Goal: Check status: Check status

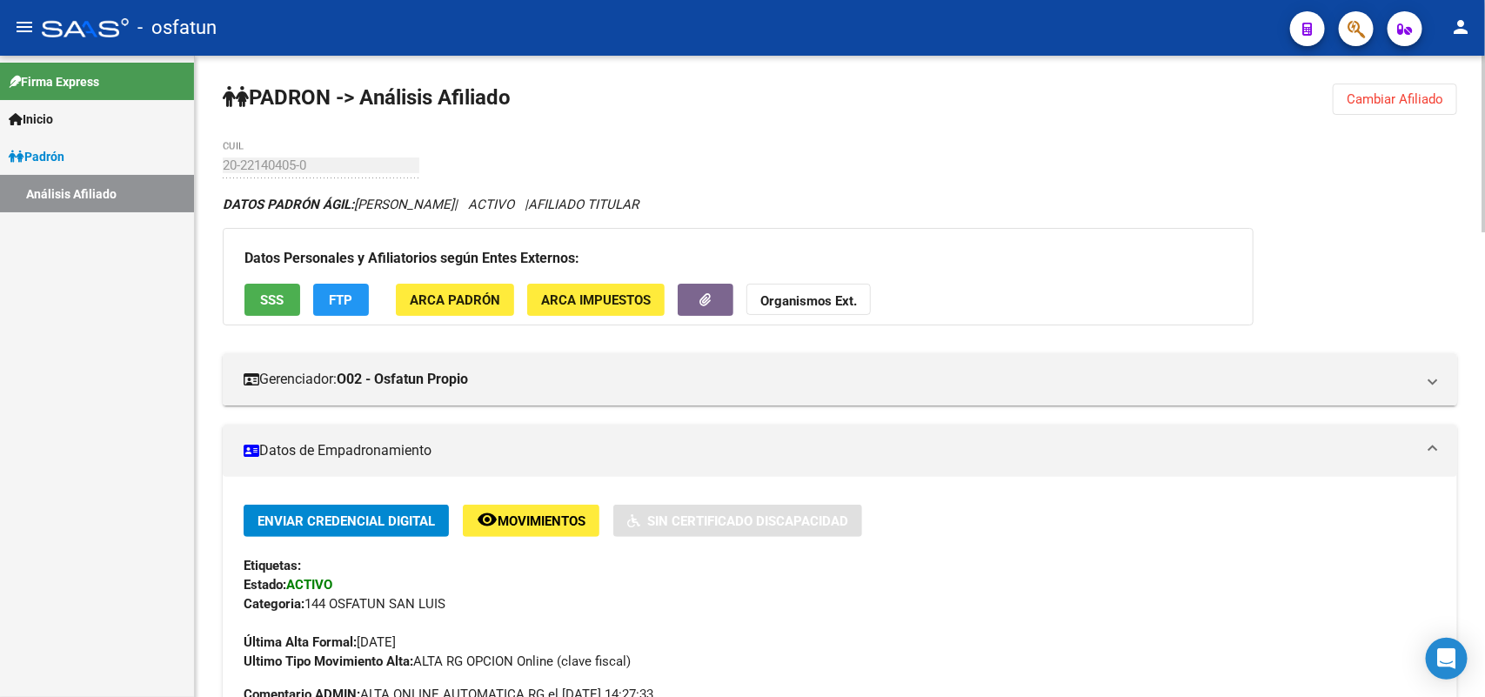
click at [1398, 92] on span "Cambiar Afiliado" at bounding box center [1394, 99] width 97 height 16
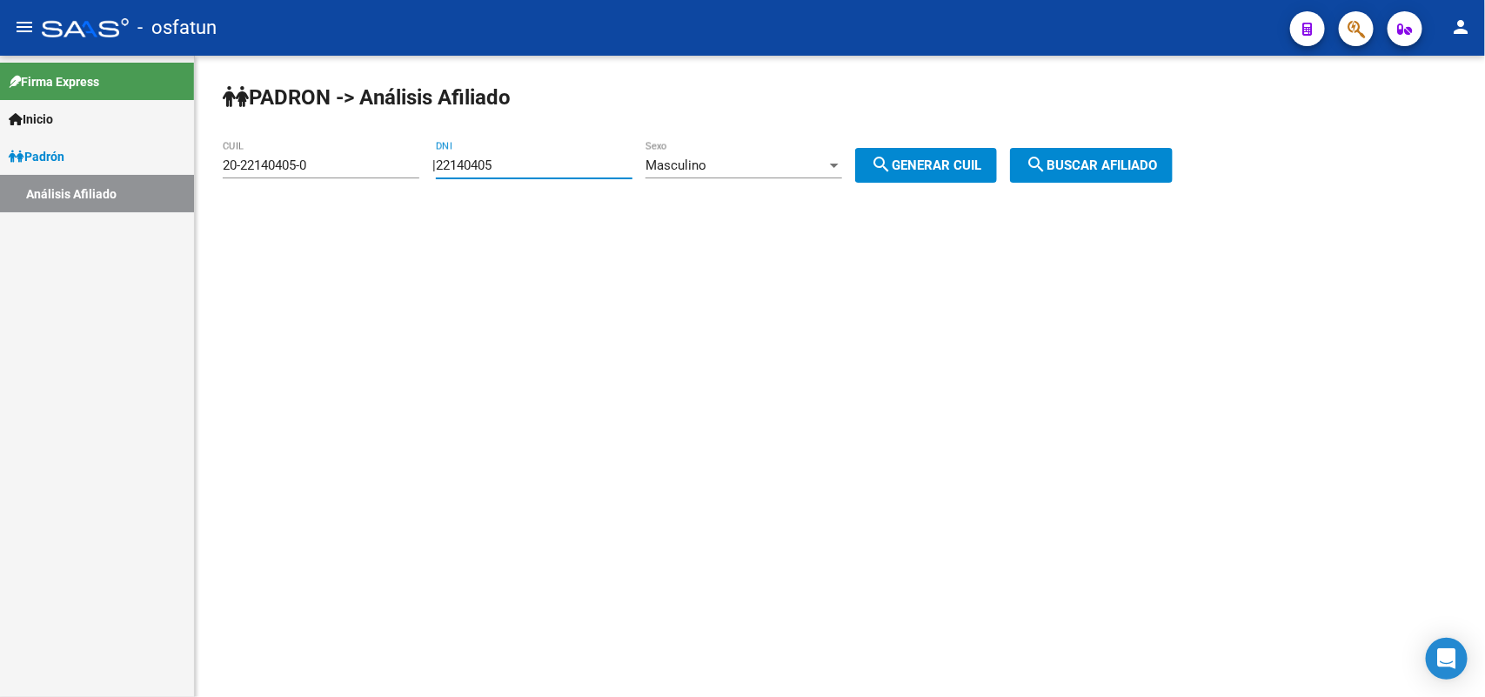
drag, startPoint x: 598, startPoint y: 166, endPoint x: 249, endPoint y: 197, distance: 351.1
click at [249, 197] on div "PADRON -> Análisis Afiliado 20-22140405-0 CUIL | 22140405 DNI Masculino Sexo se…" at bounding box center [840, 147] width 1290 height 183
paste input "3153630"
type input "23153630"
click at [706, 170] on span "Masculino" at bounding box center [675, 165] width 61 height 16
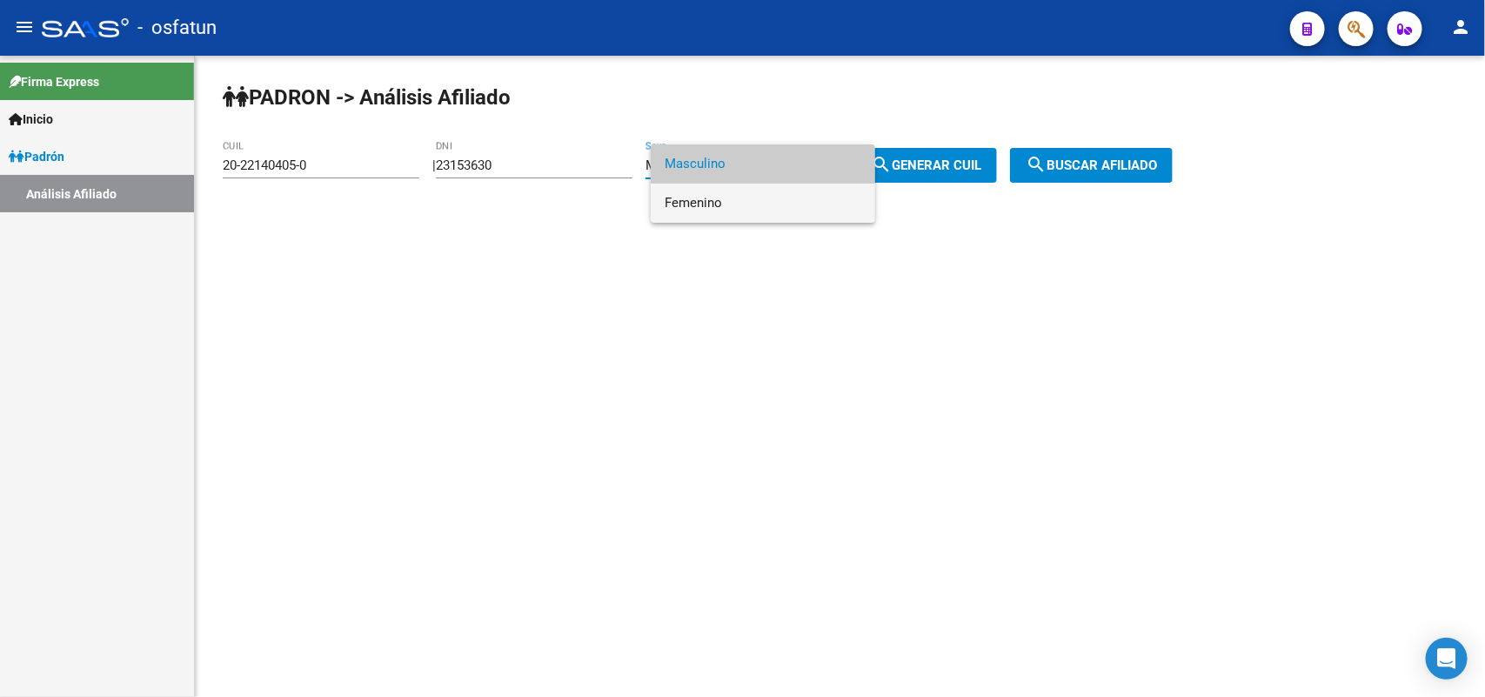
click at [711, 203] on span "Femenino" at bounding box center [763, 203] width 197 height 39
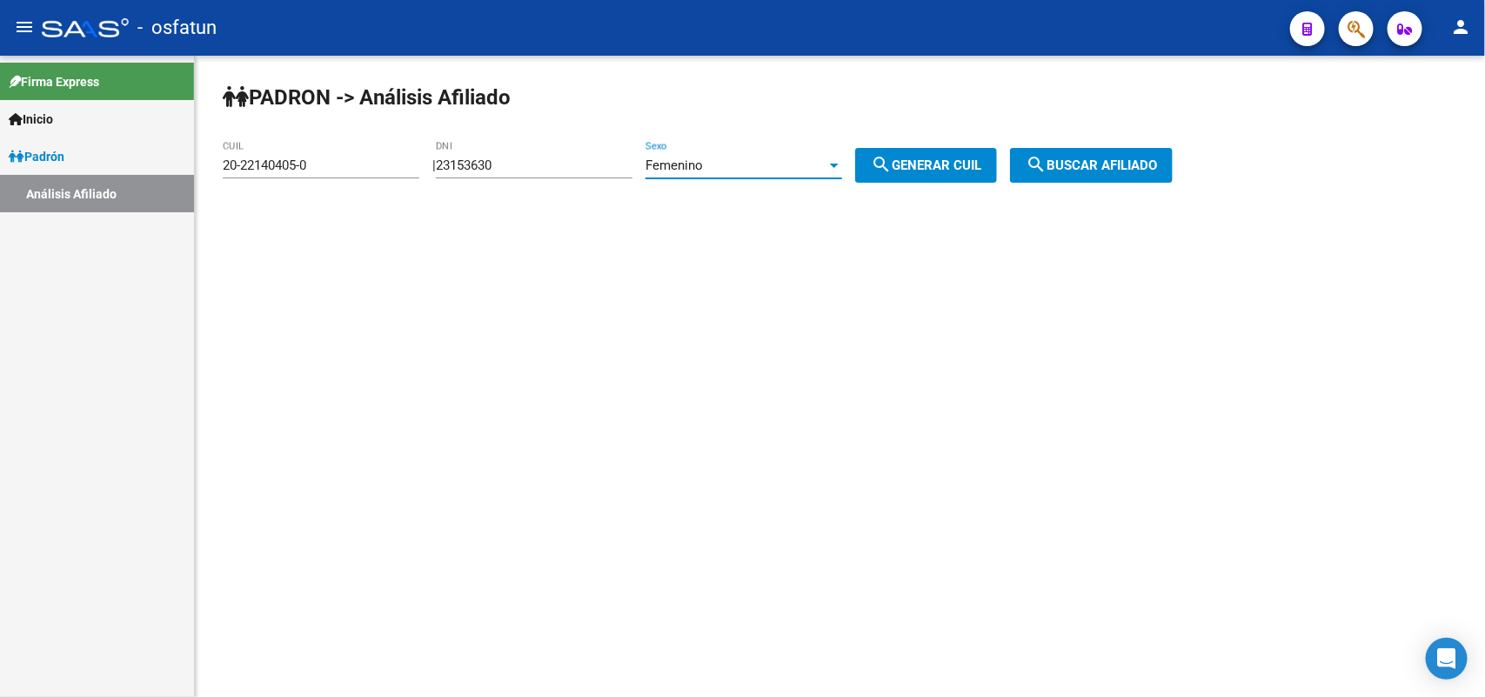
drag, startPoint x: 920, startPoint y: 168, endPoint x: 932, endPoint y: 164, distance: 12.1
click at [924, 167] on span "search Generar CUIL" at bounding box center [926, 165] width 110 height 16
type input "27-23153630-8"
click at [1146, 162] on span "search Buscar afiliado" at bounding box center [1091, 165] width 131 height 16
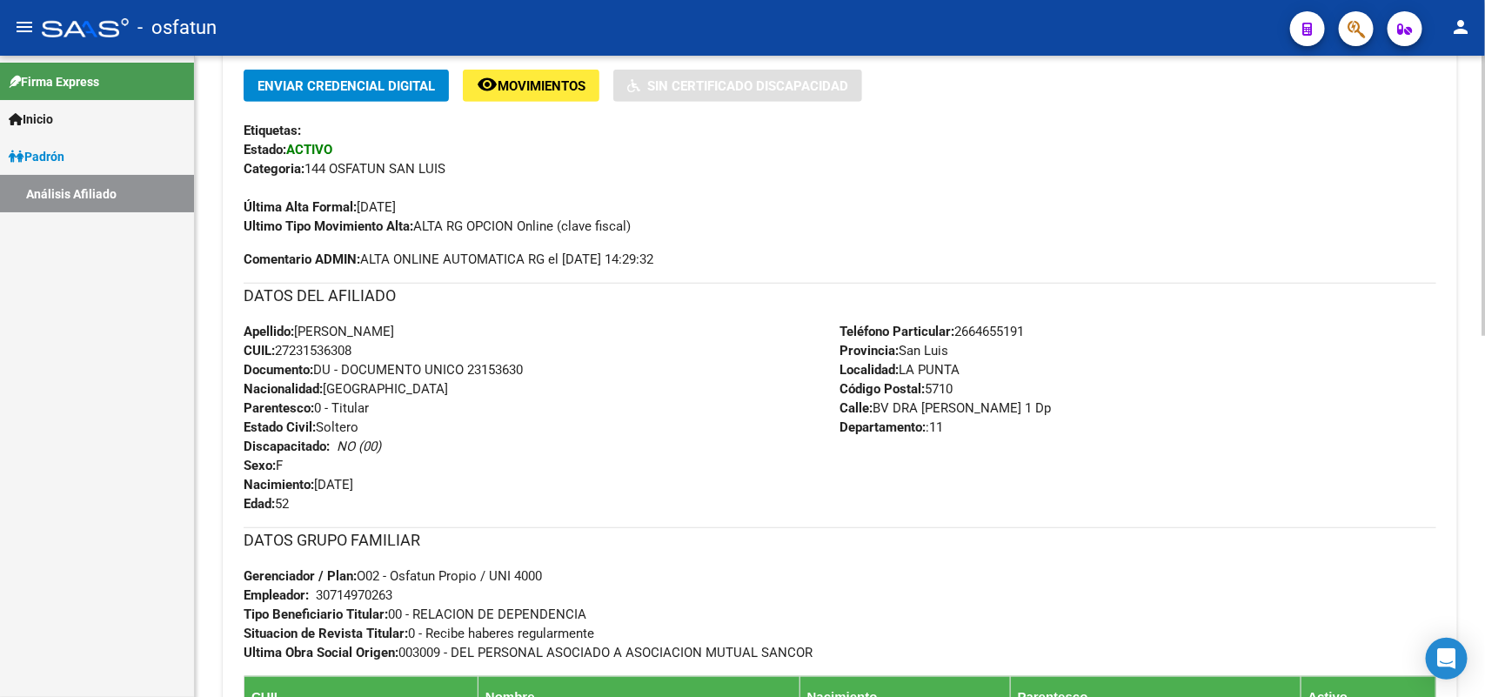
scroll to position [825, 0]
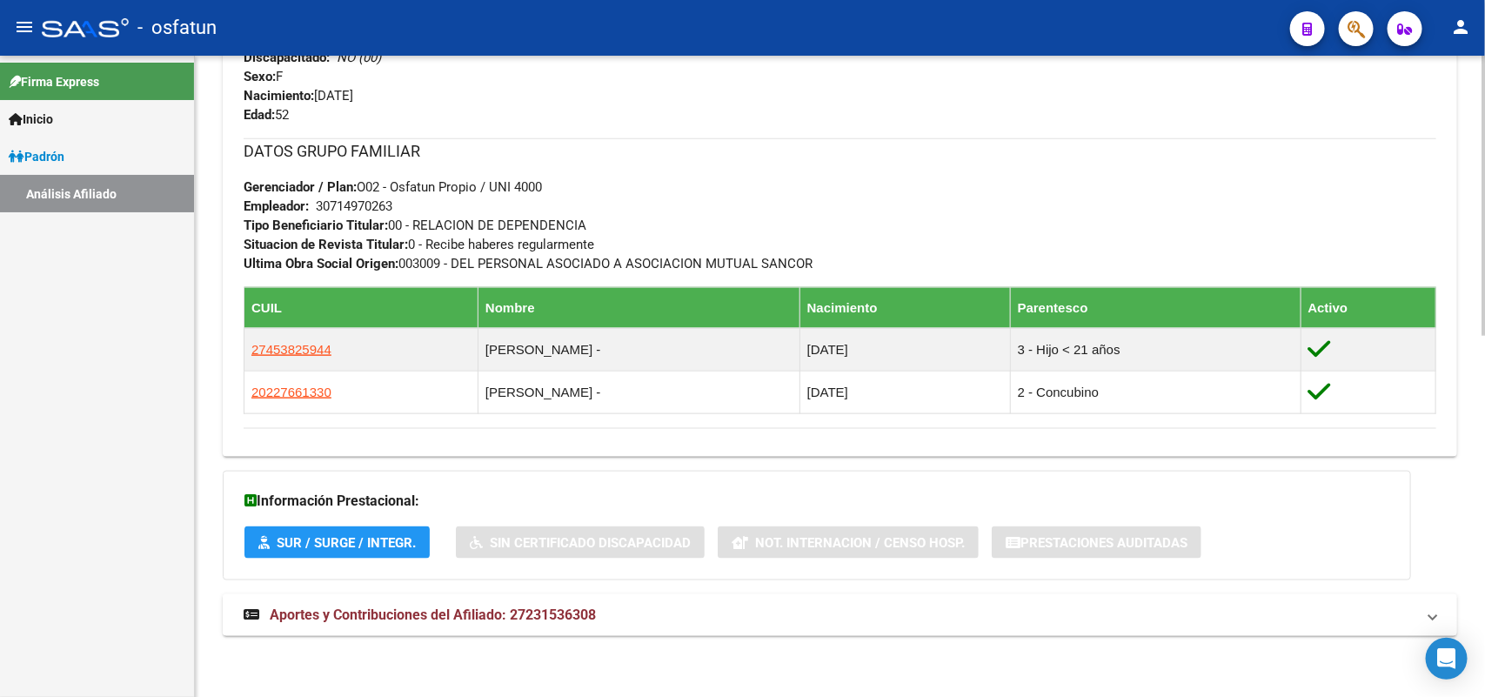
click at [545, 635] on mat-expansion-panel-header "Aportes y Contribuciones del Afiliado: 27231536308" at bounding box center [840, 615] width 1234 height 42
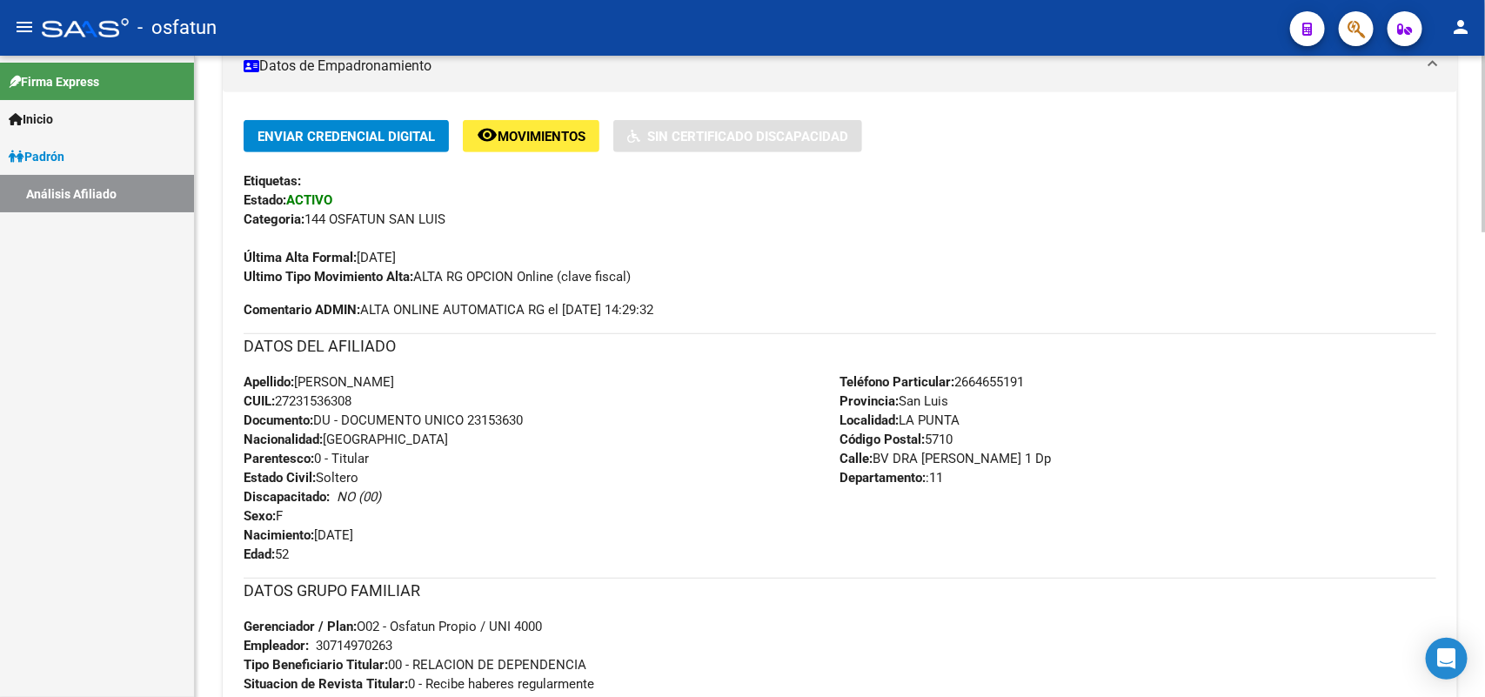
scroll to position [0, 0]
